Goal: Task Accomplishment & Management: Complete application form

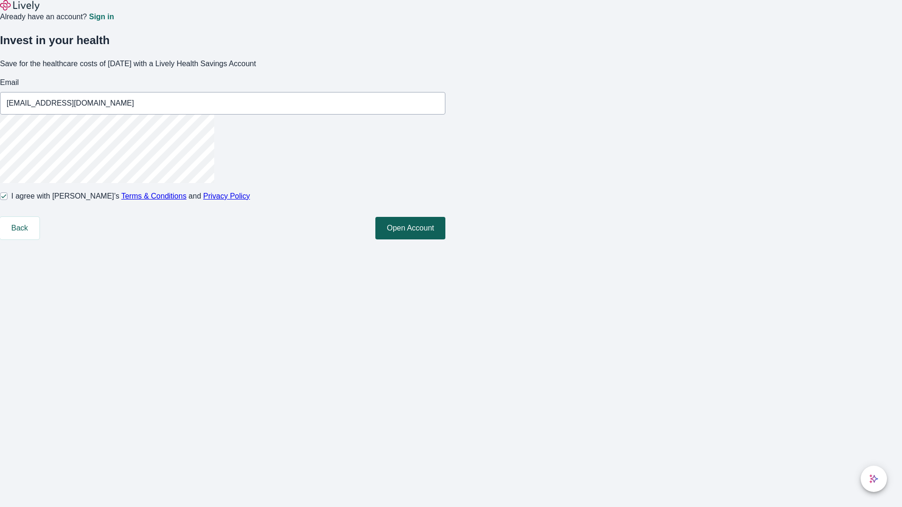
click at [445, 240] on button "Open Account" at bounding box center [410, 228] width 70 height 23
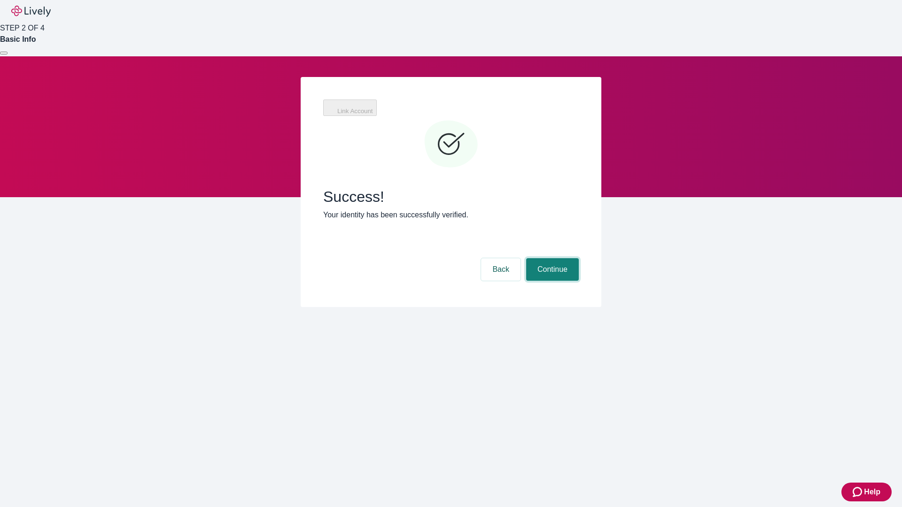
click at [551, 258] on button "Continue" at bounding box center [552, 269] width 53 height 23
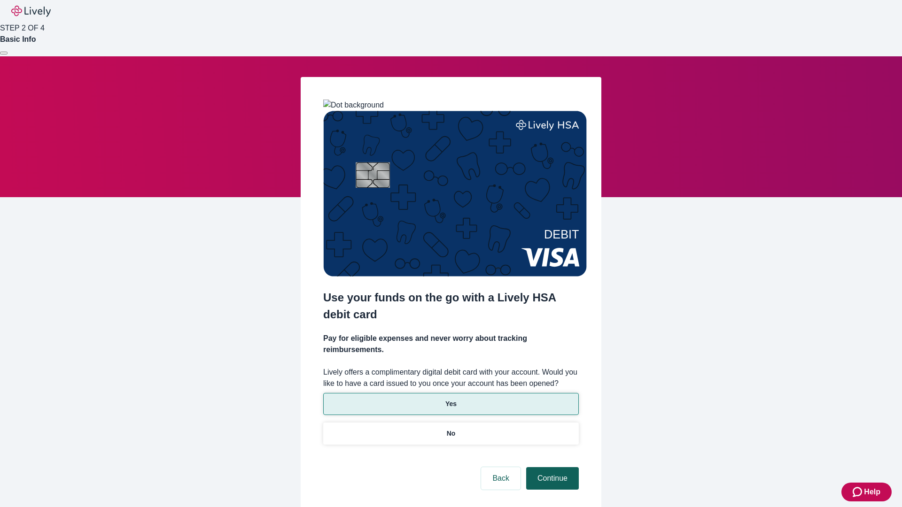
click at [450, 429] on p "No" at bounding box center [451, 434] width 9 height 10
click at [551, 467] on button "Continue" at bounding box center [552, 478] width 53 height 23
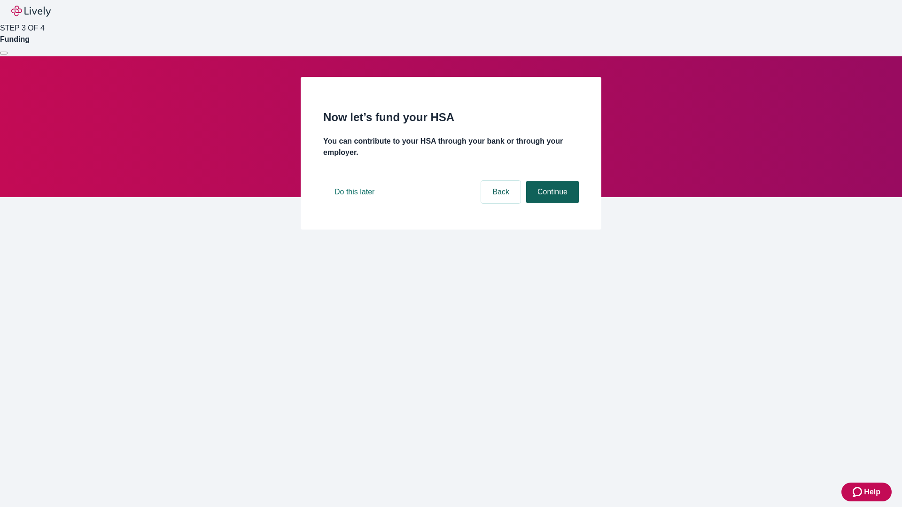
click at [551, 203] on button "Continue" at bounding box center [552, 192] width 53 height 23
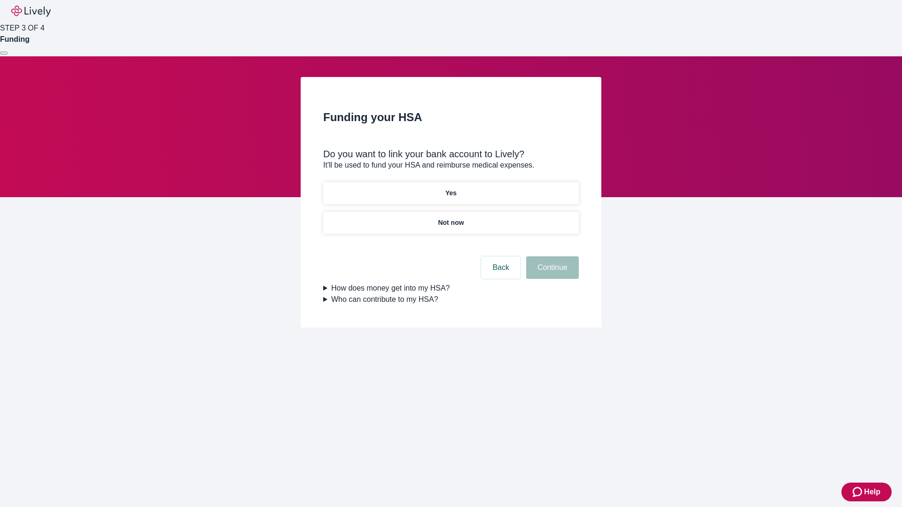
click at [450, 188] on p "Yes" at bounding box center [450, 193] width 11 height 10
click at [551, 256] on button "Continue" at bounding box center [552, 267] width 53 height 23
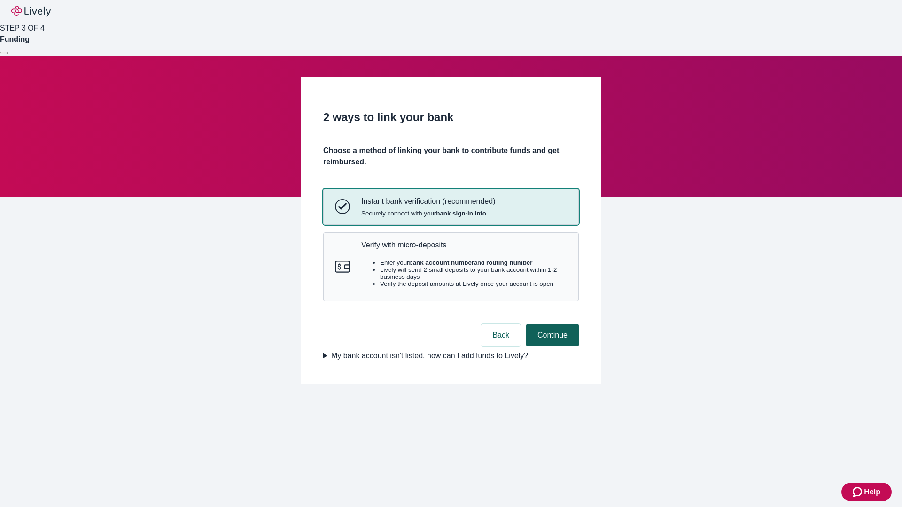
click at [464, 249] on p "Verify with micro-deposits" at bounding box center [464, 244] width 206 height 9
click at [551, 347] on button "Continue" at bounding box center [552, 335] width 53 height 23
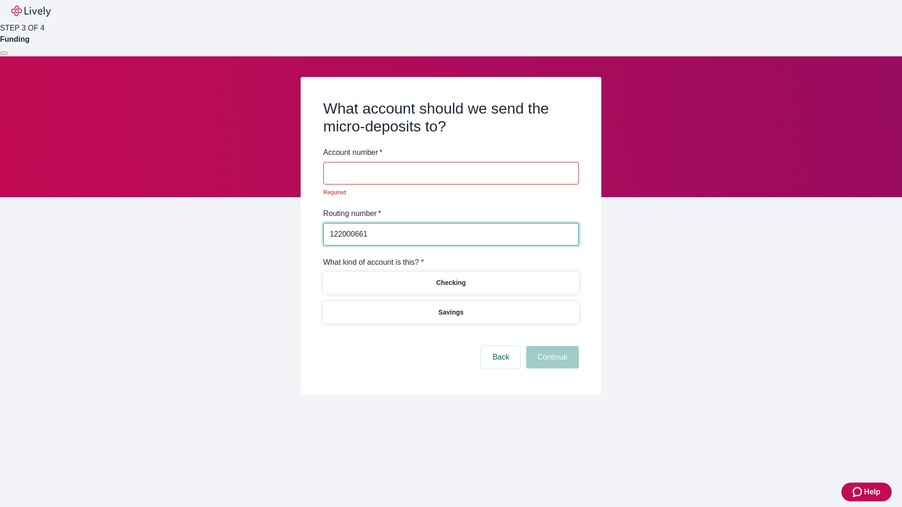
type input "122000661"
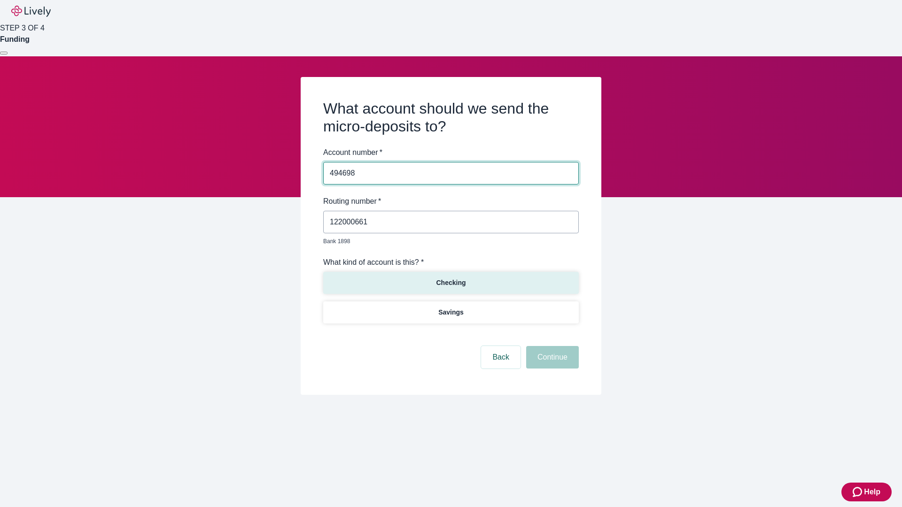
type input "494698"
click at [450, 278] on p "Checking" at bounding box center [451, 283] width 30 height 10
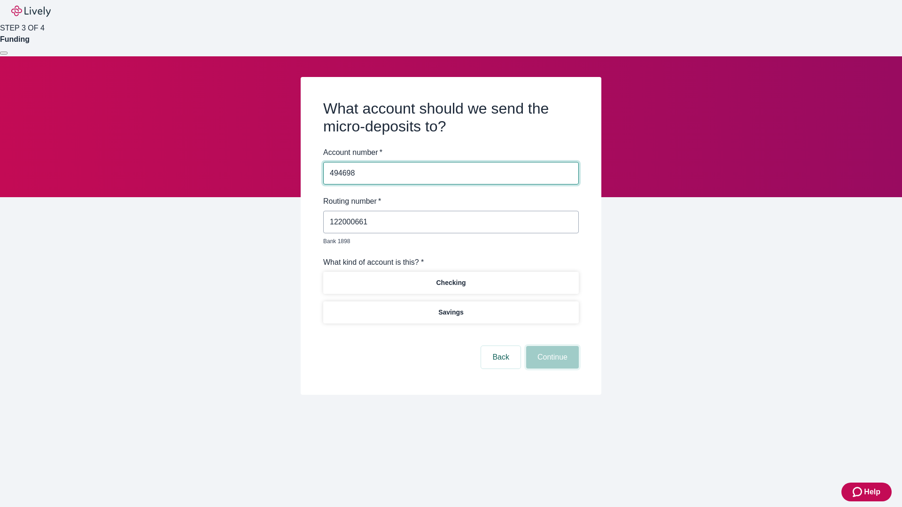
click at [551, 347] on button "Continue" at bounding box center [552, 357] width 53 height 23
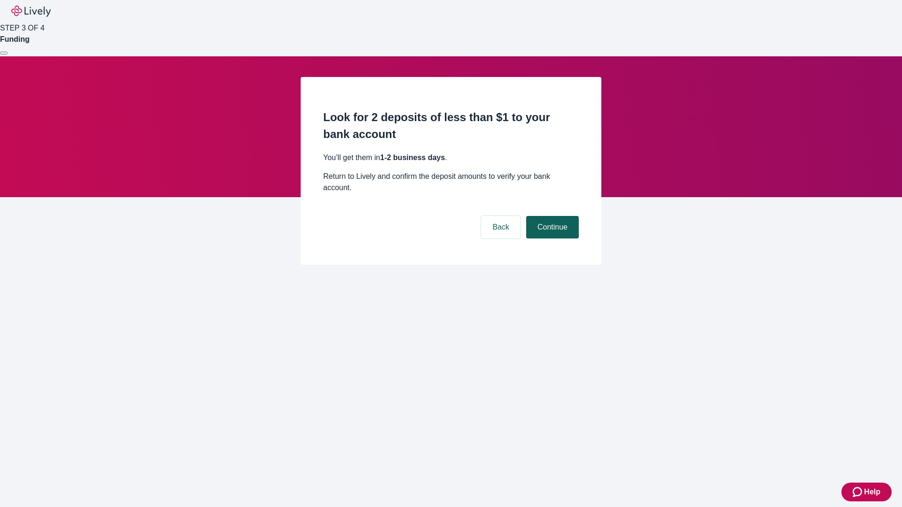
click at [551, 216] on button "Continue" at bounding box center [552, 227] width 53 height 23
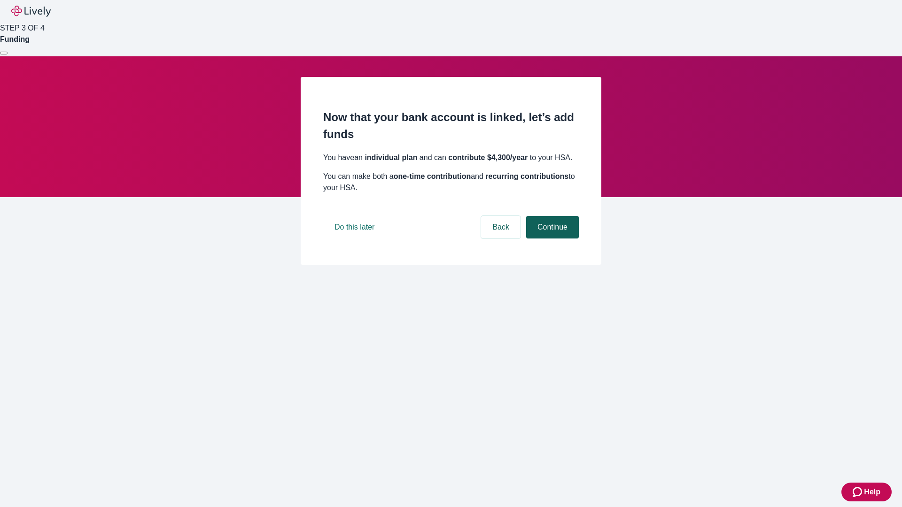
click at [551, 239] on button "Continue" at bounding box center [552, 227] width 53 height 23
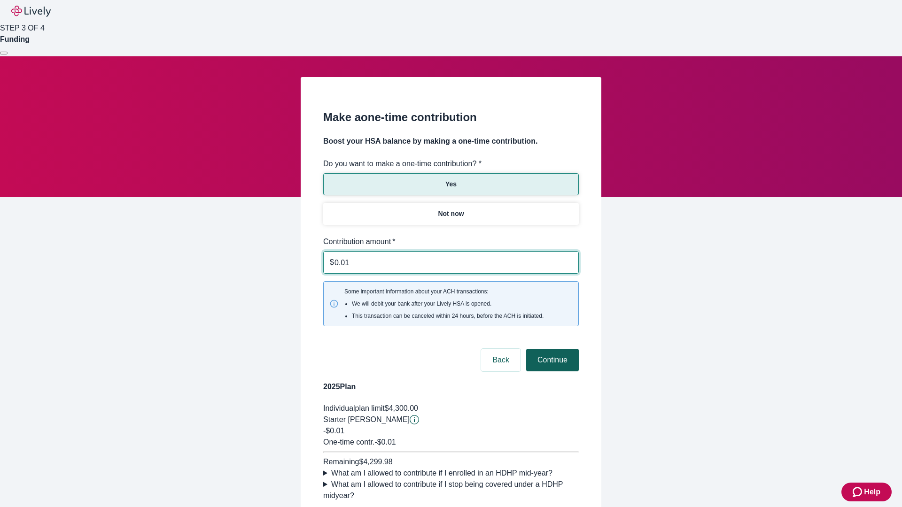
type input "0.01"
click at [551, 349] on button "Continue" at bounding box center [552, 360] width 53 height 23
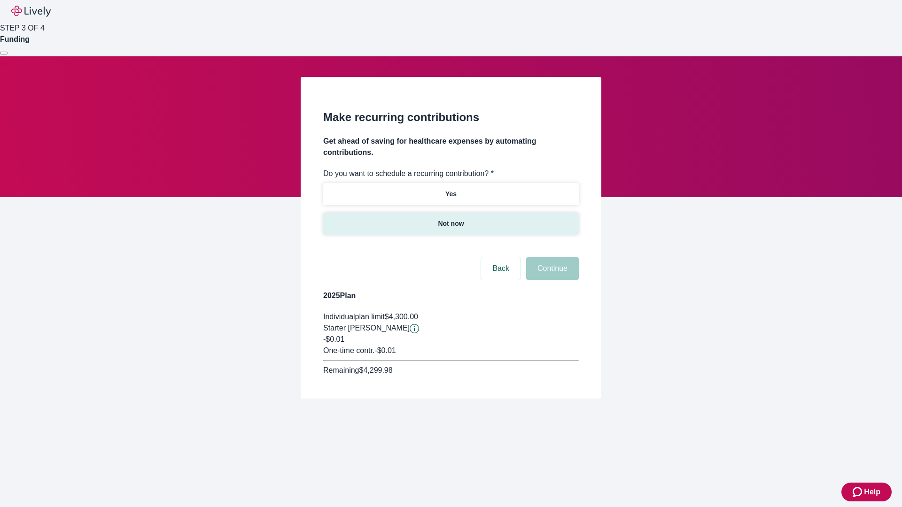
click at [450, 219] on p "Not now" at bounding box center [451, 224] width 26 height 10
click at [551, 257] on button "Continue" at bounding box center [552, 268] width 53 height 23
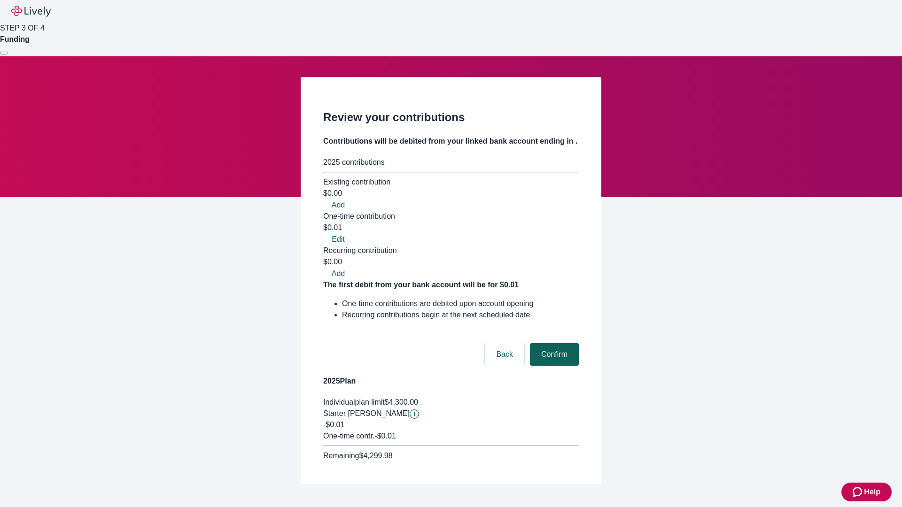
click at [553, 343] on button "Confirm" at bounding box center [554, 354] width 49 height 23
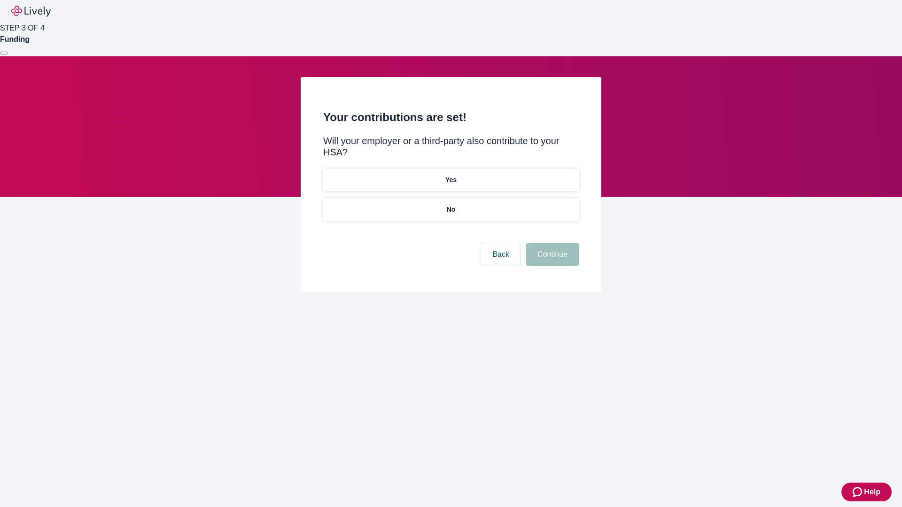
click at [450, 205] on p "No" at bounding box center [451, 210] width 9 height 10
click at [551, 243] on button "Continue" at bounding box center [552, 254] width 53 height 23
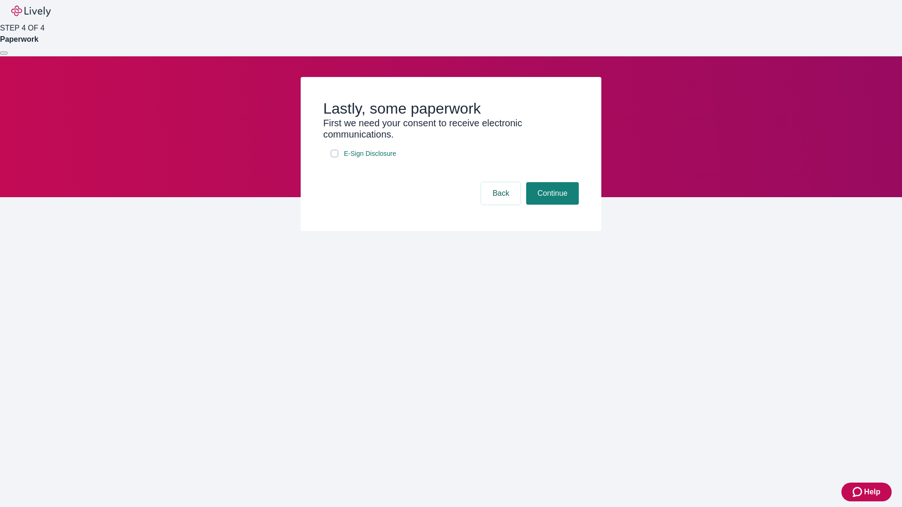
click at [334, 157] on input "E-Sign Disclosure" at bounding box center [335, 154] width 8 height 8
checkbox input "true"
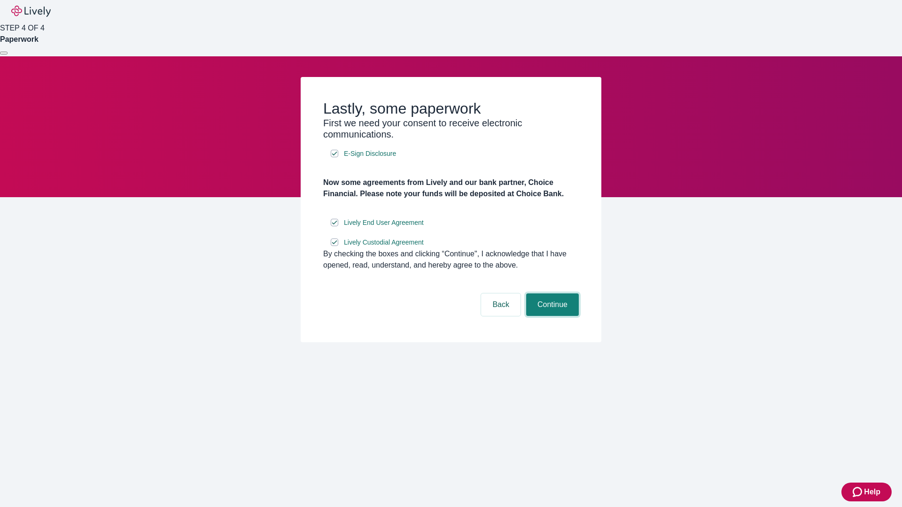
click at [551, 316] on button "Continue" at bounding box center [552, 305] width 53 height 23
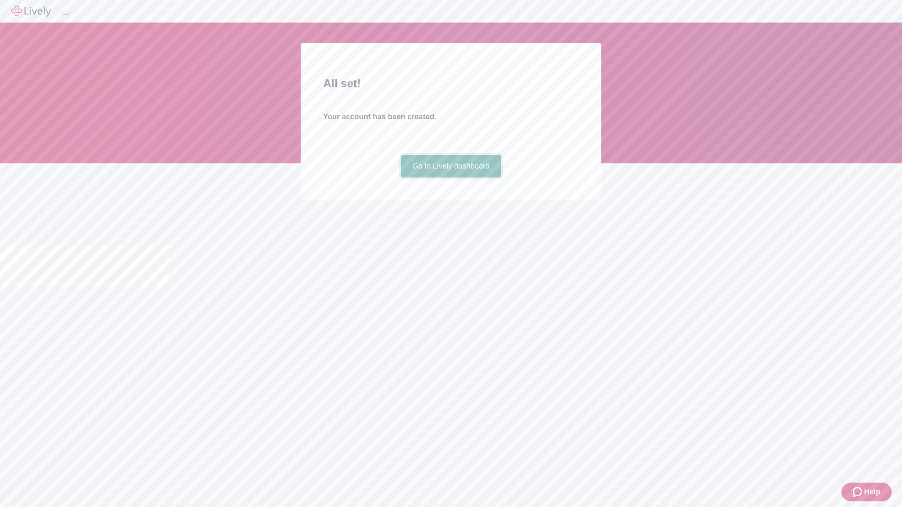
click at [450, 178] on link "Go to Lively dashboard" at bounding box center [451, 166] width 100 height 23
